Goal: Information Seeking & Learning: Stay updated

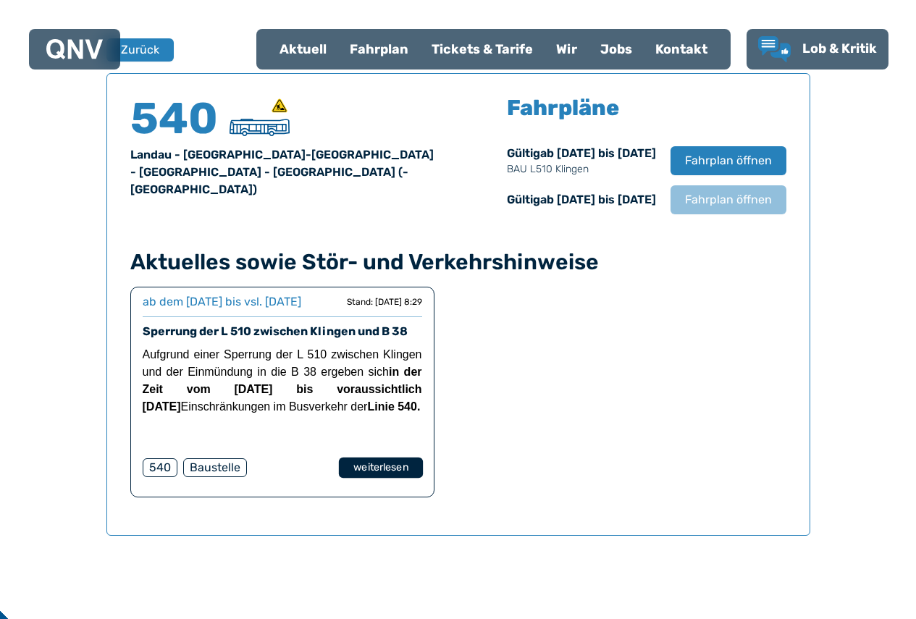
click at [371, 479] on button "weiterlesen" at bounding box center [380, 468] width 84 height 21
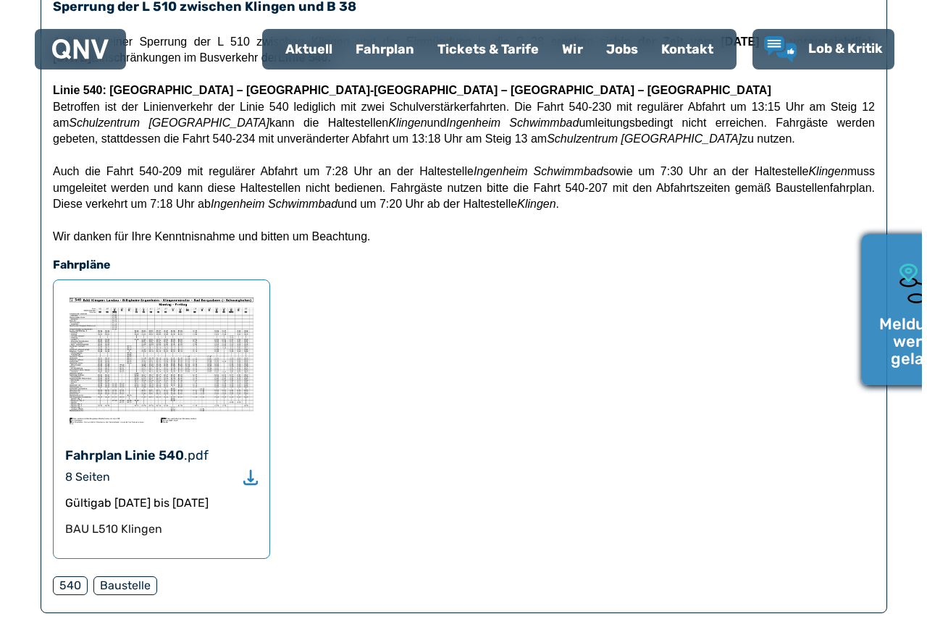
scroll to position [290, 0]
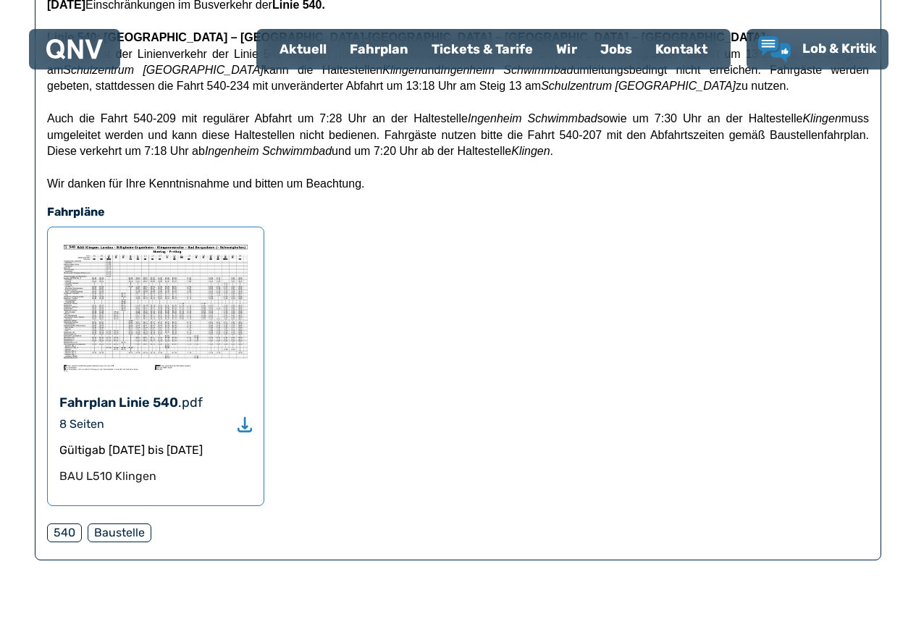
click at [156, 328] on img at bounding box center [155, 308] width 193 height 138
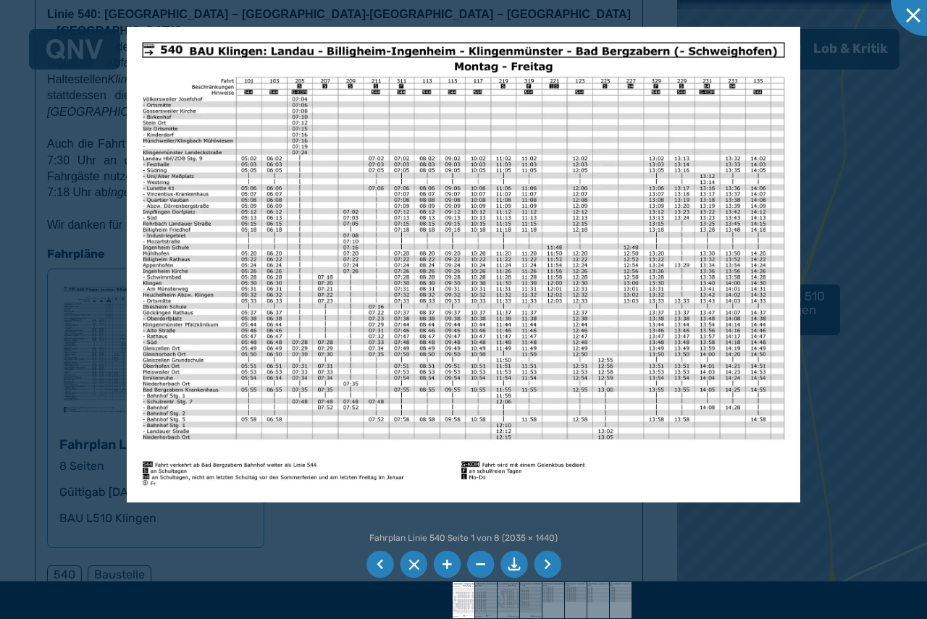
click at [554, 568] on li at bounding box center [548, 565] width 28 height 28
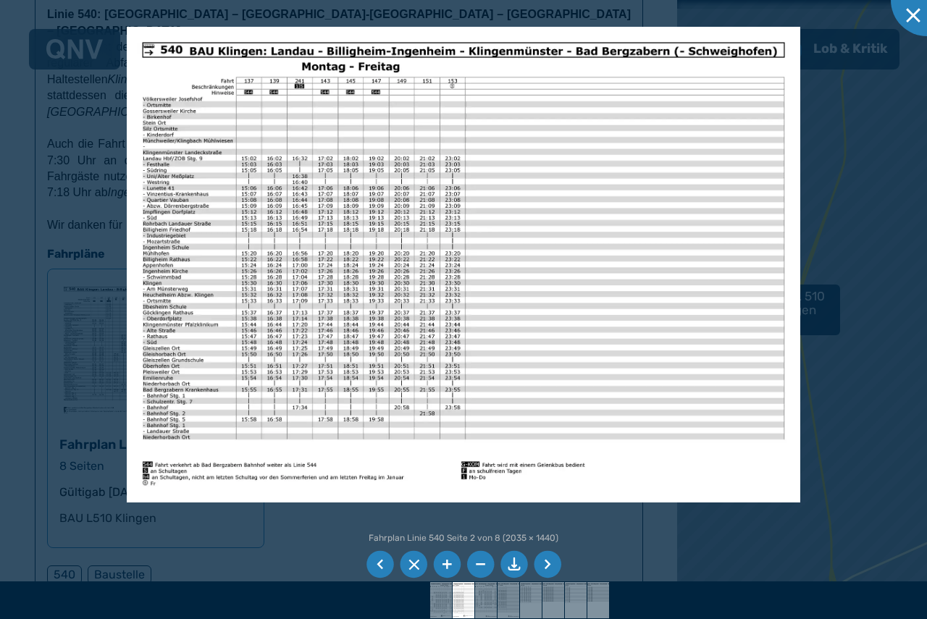
click at [554, 568] on li at bounding box center [548, 565] width 28 height 28
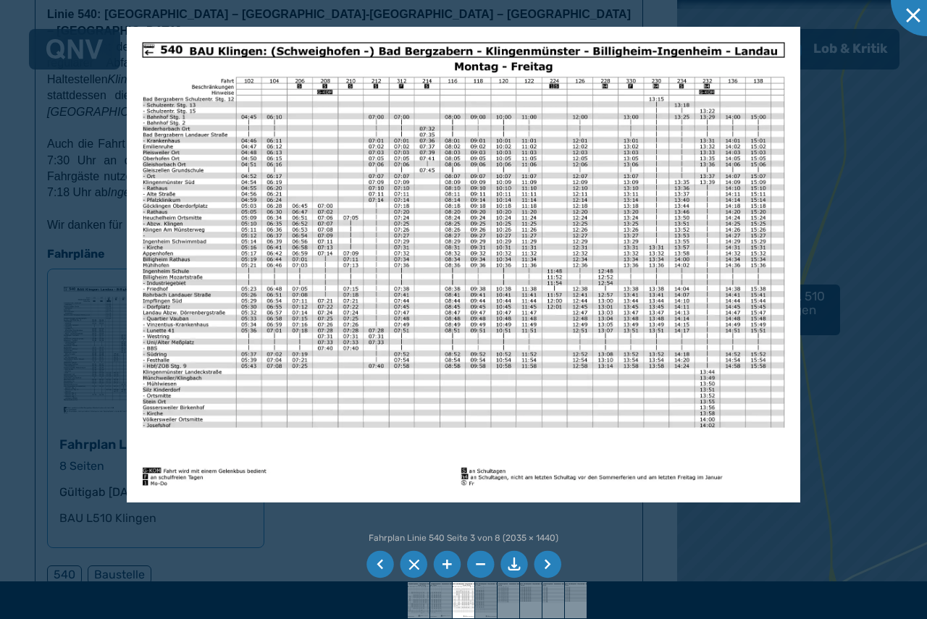
click at [554, 568] on li at bounding box center [548, 565] width 28 height 28
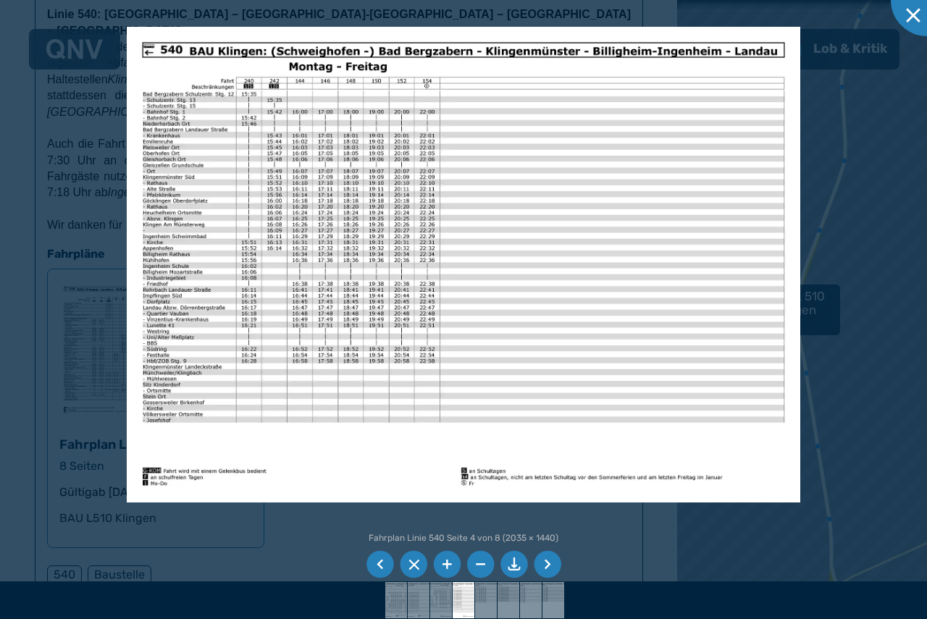
click at [551, 557] on li at bounding box center [548, 565] width 28 height 28
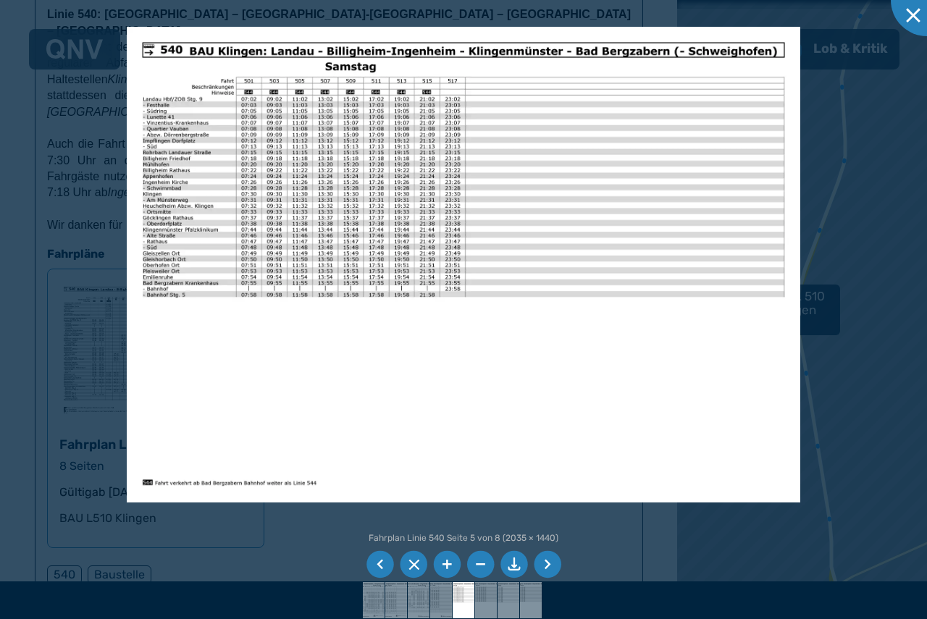
click at [558, 571] on li at bounding box center [548, 565] width 28 height 28
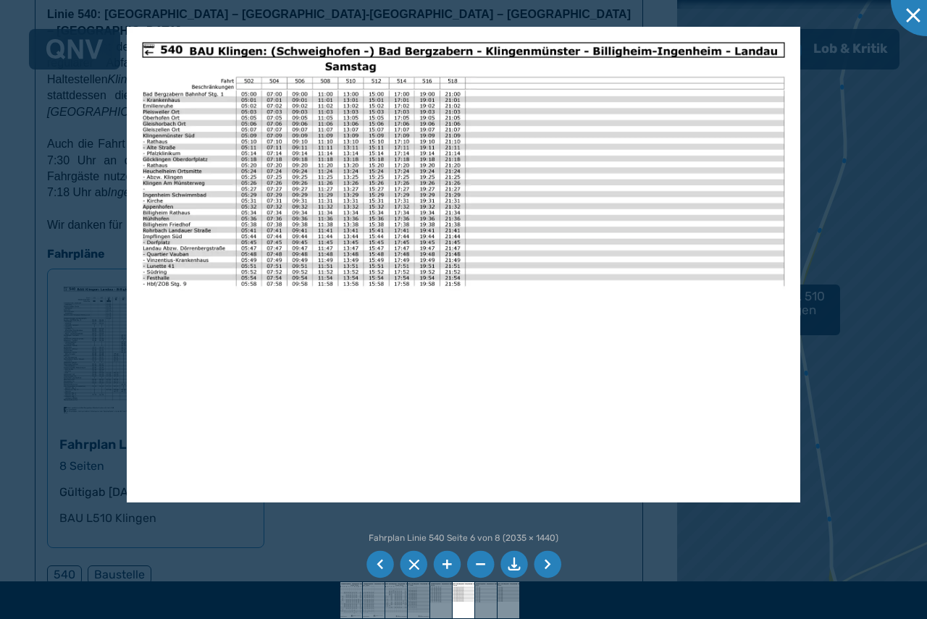
click at [558, 571] on li at bounding box center [548, 565] width 28 height 28
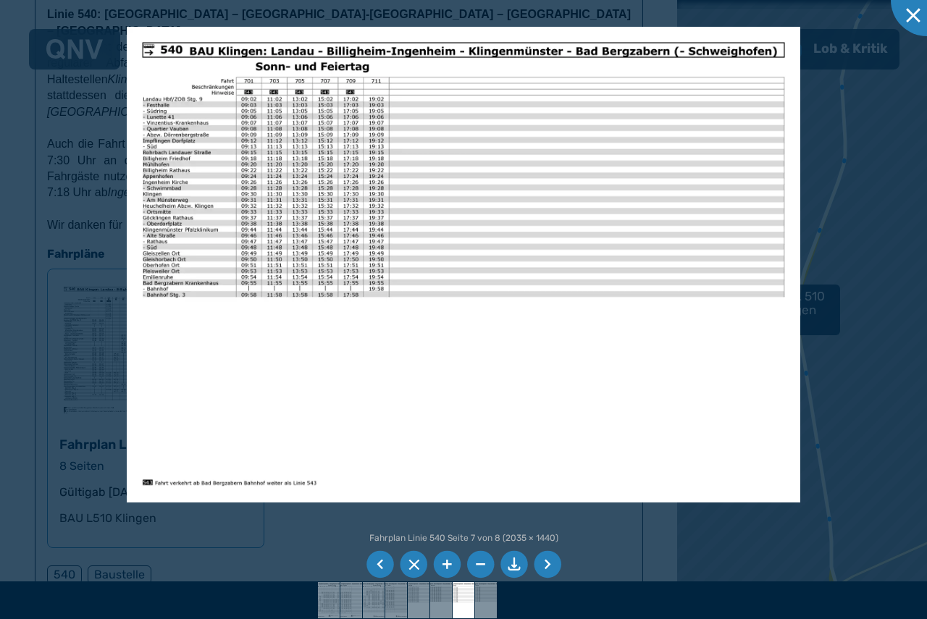
click at [388, 560] on li at bounding box center [381, 565] width 28 height 28
